Goal: Information Seeking & Learning: Learn about a topic

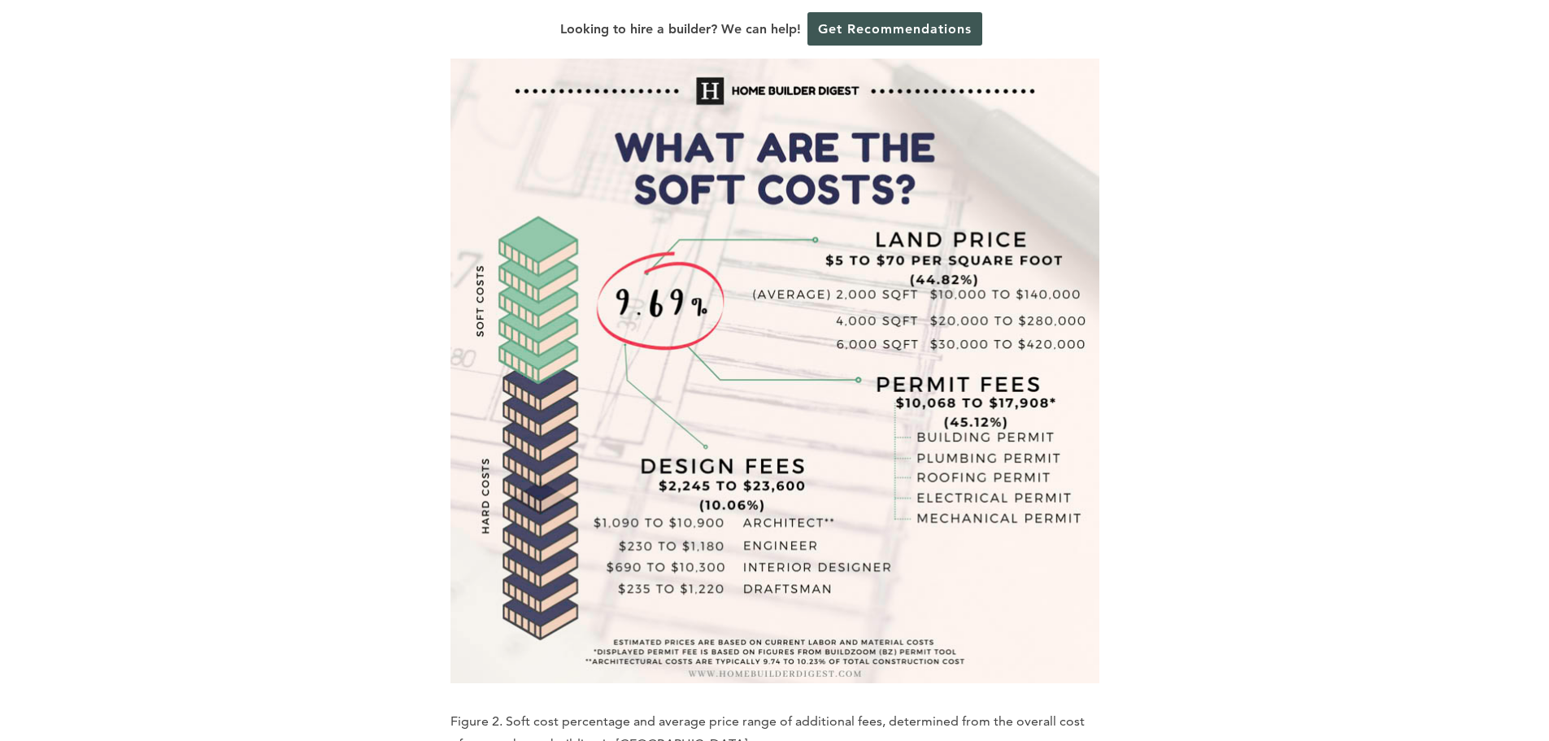
scroll to position [3741, 0]
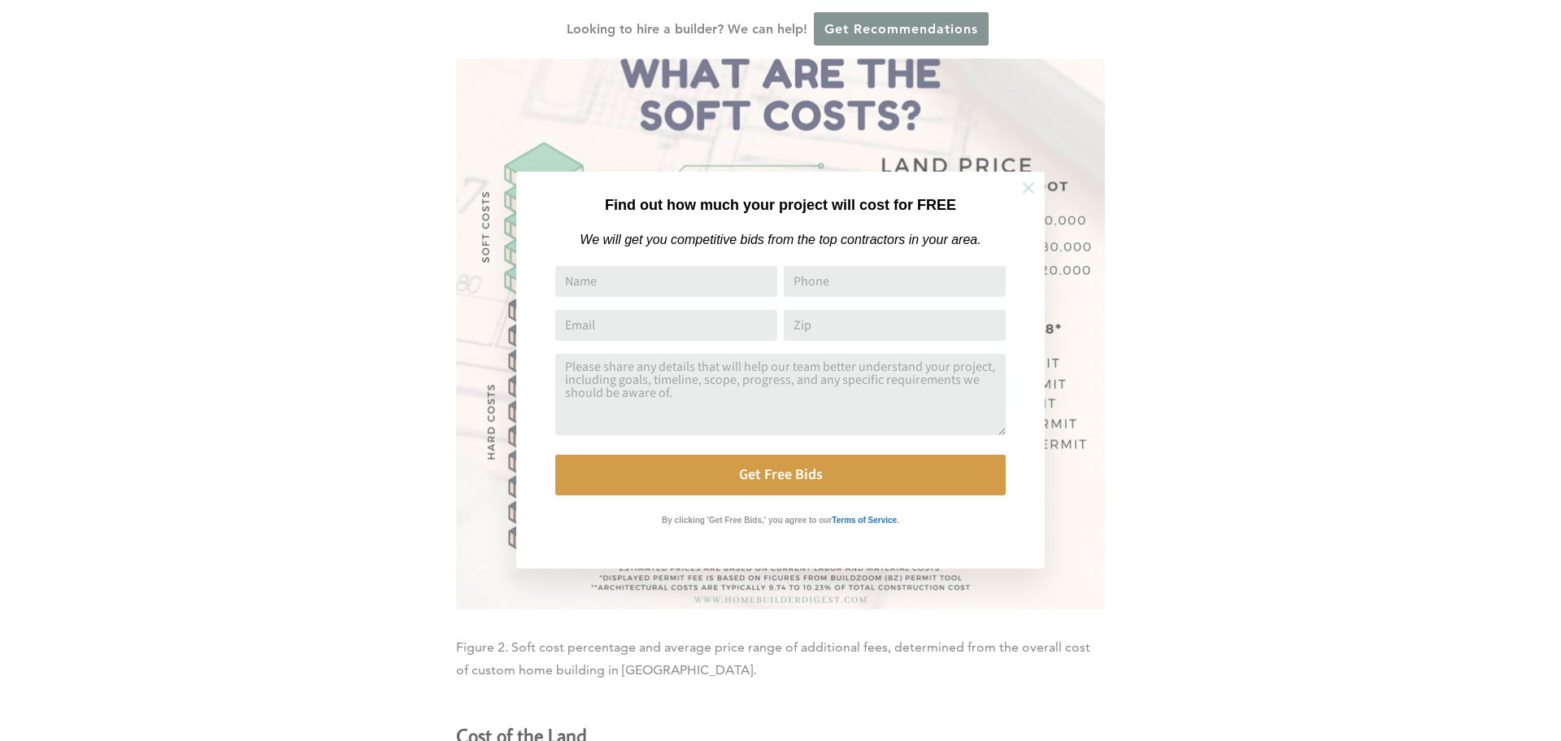
click at [1024, 186] on icon at bounding box center [1029, 188] width 18 height 18
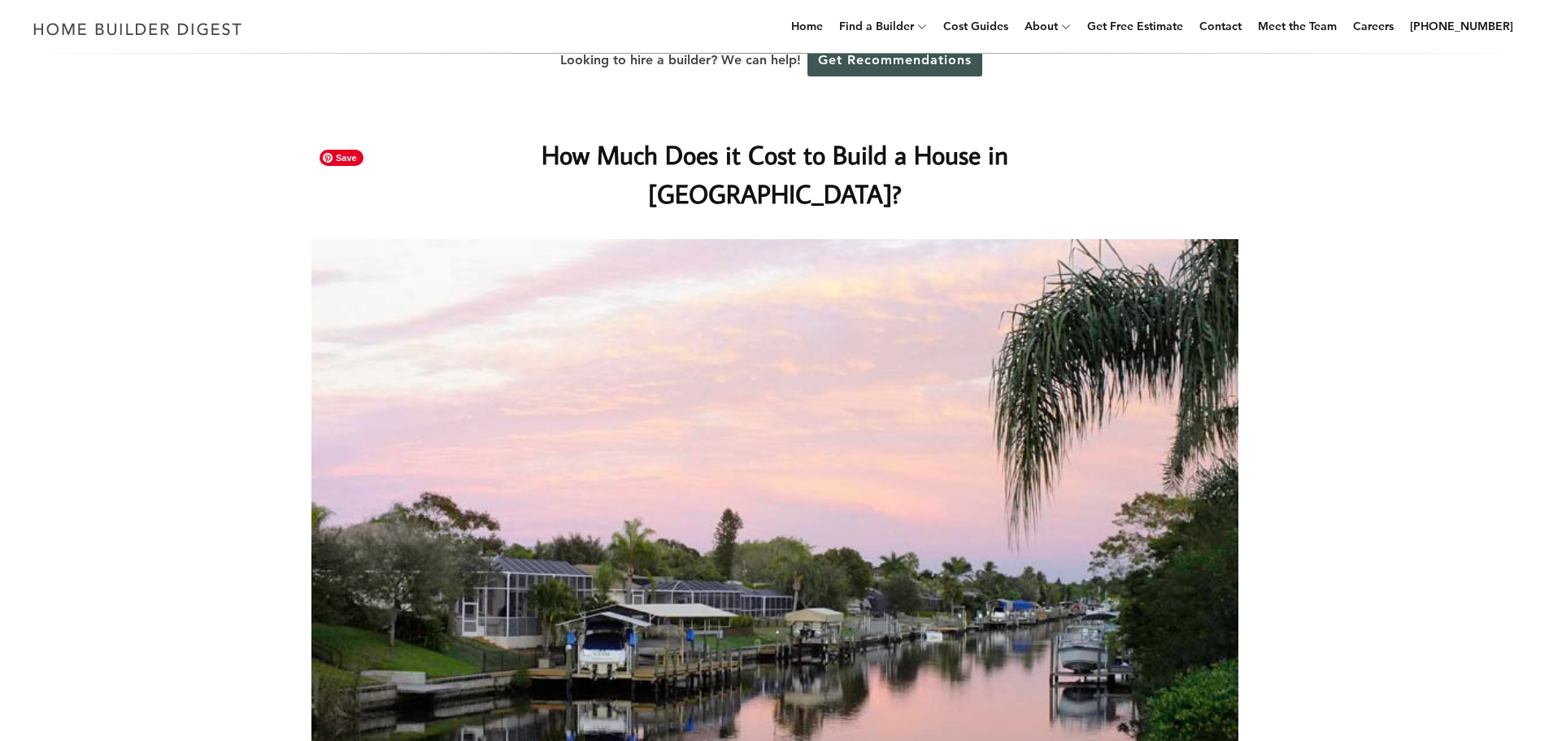
scroll to position [0, 0]
